Goal: Task Accomplishment & Management: Manage account settings

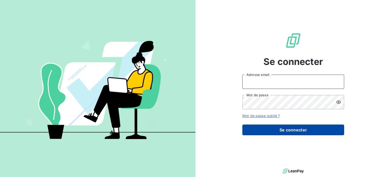
type input "[PERSON_NAME][EMAIL_ADDRESS][DOMAIN_NAME]"
click at [293, 131] on button "Se connecter" at bounding box center [293, 129] width 102 height 11
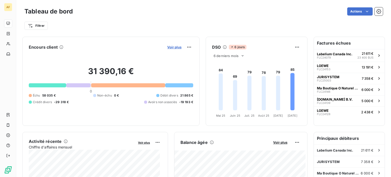
click at [173, 45] on span "Voir plus" at bounding box center [174, 47] width 14 height 4
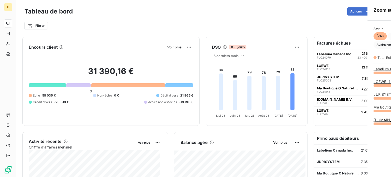
scroll to position [101, 191]
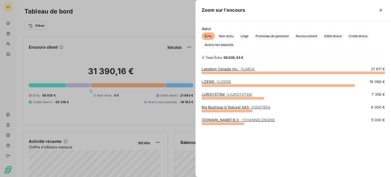
click at [144, 23] on div at bounding box center [195, 88] width 391 height 177
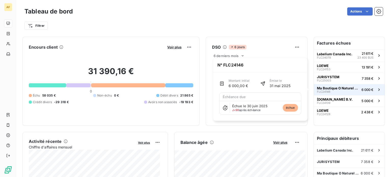
click at [362, 87] on button "Ma Boutique O Naturel SAS FLC24146 6 000 €" at bounding box center [349, 89] width 71 height 11
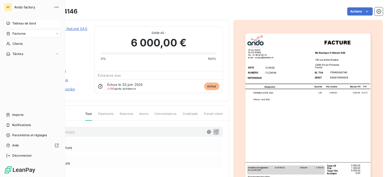
click at [18, 23] on span "Tableau de bord" at bounding box center [24, 23] width 24 height 5
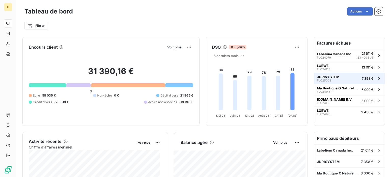
click at [367, 79] on span "7 358 €" at bounding box center [368, 78] width 12 height 4
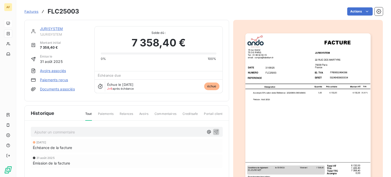
click at [31, 10] on span "Factures" at bounding box center [31, 11] width 14 height 4
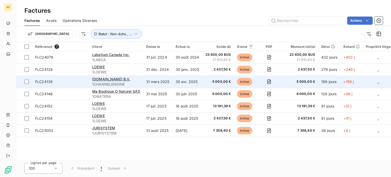
click at [165, 81] on td "31 mars 2025" at bounding box center [158, 82] width 30 height 12
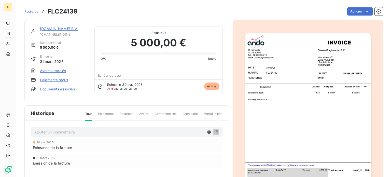
click at [317, 114] on img "button" at bounding box center [307, 121] width 125 height 177
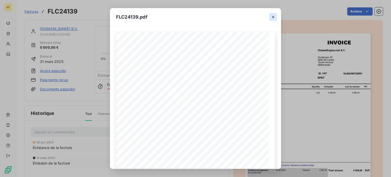
click at [273, 16] on icon "button" at bounding box center [273, 17] width 5 height 5
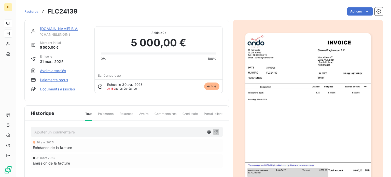
click at [34, 12] on span "Factures" at bounding box center [31, 11] width 14 height 4
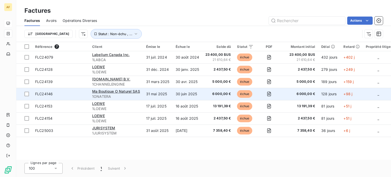
click at [76, 91] on span "FLC24146" at bounding box center [60, 93] width 51 height 5
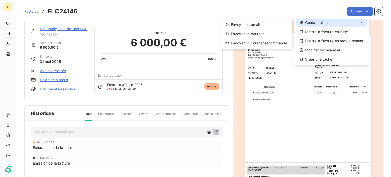
click at [362, 23] on icon at bounding box center [361, 23] width 4 height 4
